Goal: Task Accomplishment & Management: Manage account settings

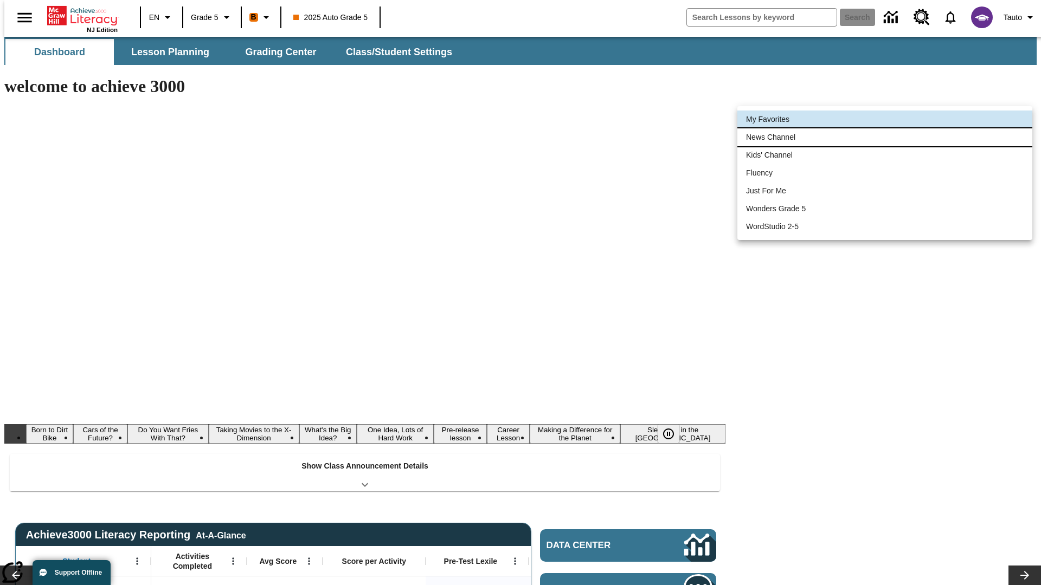
click at [885, 137] on li "News Channel" at bounding box center [884, 137] width 295 height 18
type input "120"
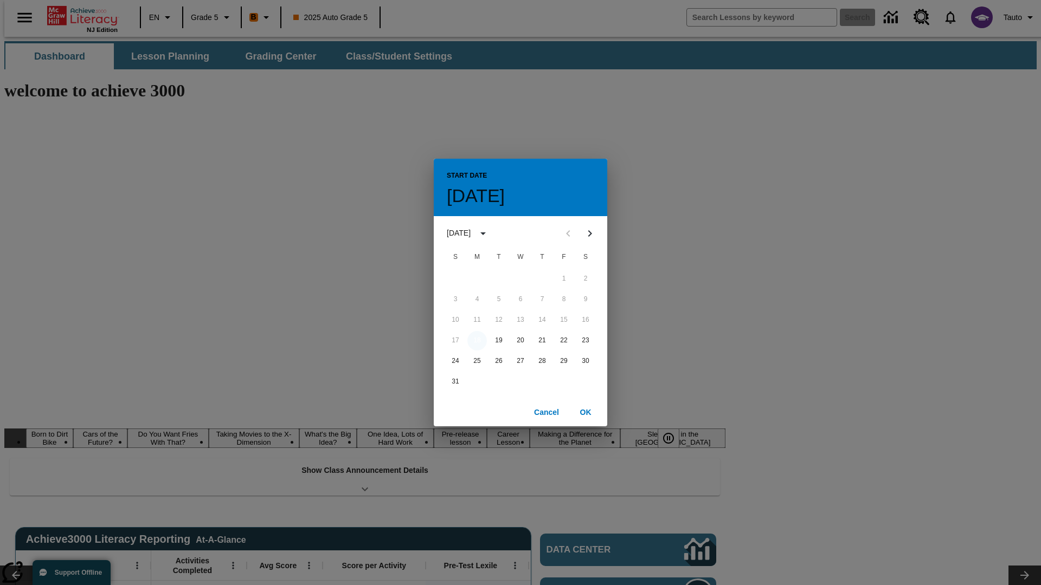
click at [477, 340] on button "18" at bounding box center [477, 341] width 20 height 20
click at [585, 412] on button "OK" at bounding box center [585, 413] width 35 height 20
